Goal: Navigation & Orientation: Go to known website

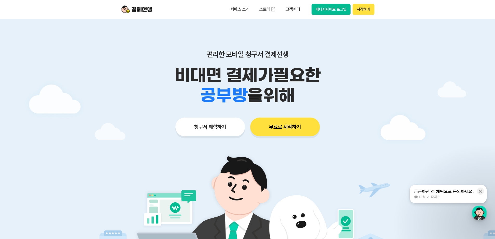
click at [325, 12] on button "매니저사이트 로그인" at bounding box center [331, 9] width 39 height 11
click at [331, 11] on button "매니저사이트 로그인" at bounding box center [331, 9] width 39 height 11
click at [364, 40] on div "편리한 모바일 청구서 결제선생 비대면 결제가 필요한 학원 공부방 호텔 쇼핑몰 병원 배달 보험사 항공사 골프장 을 위해 청구서 체험하기 무료로 …" at bounding box center [248, 83] width 266 height 128
click at [335, 11] on button "매니저사이트 로그인" at bounding box center [331, 9] width 39 height 11
click at [412, 45] on div at bounding box center [247, 156] width 495 height 274
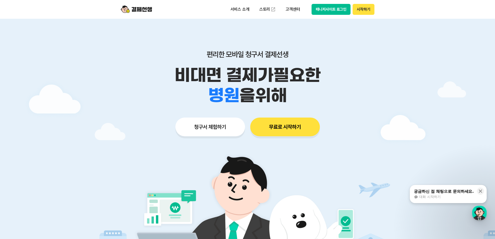
click at [315, 9] on button "매니저사이트 로그인" at bounding box center [331, 9] width 39 height 11
click at [351, 54] on p "편리한 모바일 청구서 결제선생" at bounding box center [248, 54] width 266 height 9
click at [327, 9] on button "매니저사이트 로그인" at bounding box center [331, 9] width 39 height 11
click at [340, 12] on button "매니저사이트 로그인" at bounding box center [331, 9] width 39 height 11
click at [386, 67] on div at bounding box center [247, 156] width 495 height 274
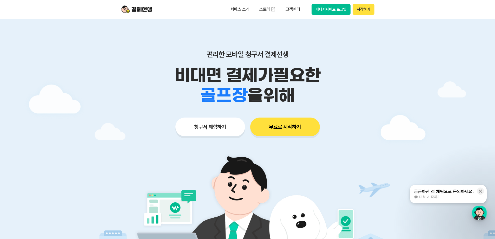
click at [332, 8] on button "매니저사이트 로그인" at bounding box center [331, 9] width 39 height 11
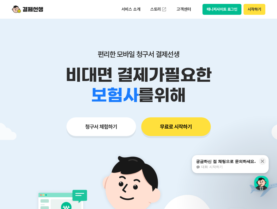
click at [219, 9] on button "매니저사이트 로그인" at bounding box center [222, 9] width 39 height 11
